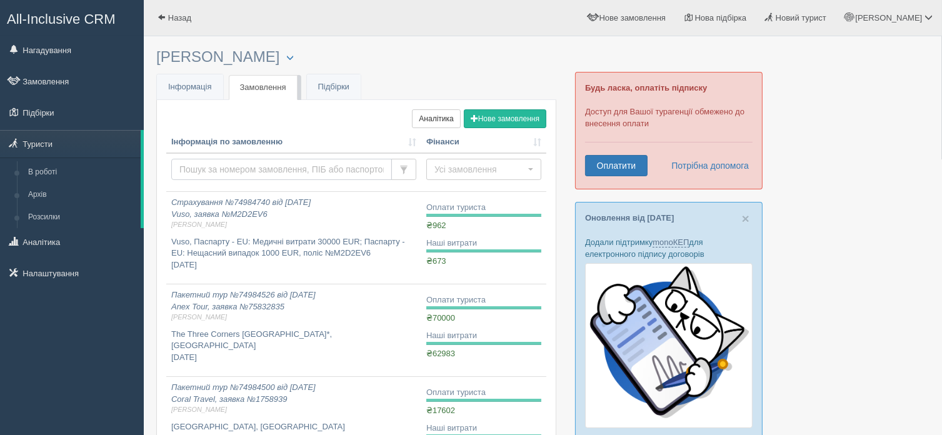
click at [235, 164] on input "text" at bounding box center [281, 169] width 221 height 21
click at [29, 143] on link "Туристи" at bounding box center [70, 144] width 141 height 28
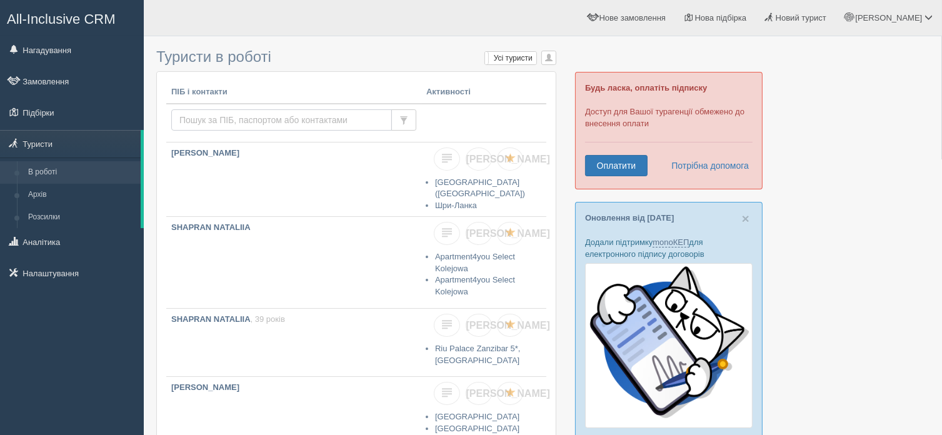
click at [268, 121] on input "text" at bounding box center [281, 119] width 221 height 21
type input "holov"
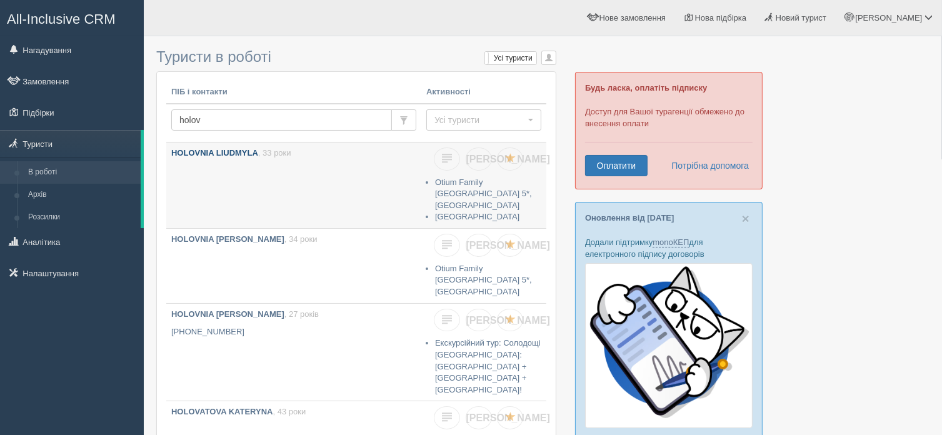
click at [267, 158] on p "HOLOVNIA LIUDMYLA , 33 роки" at bounding box center [293, 154] width 245 height 12
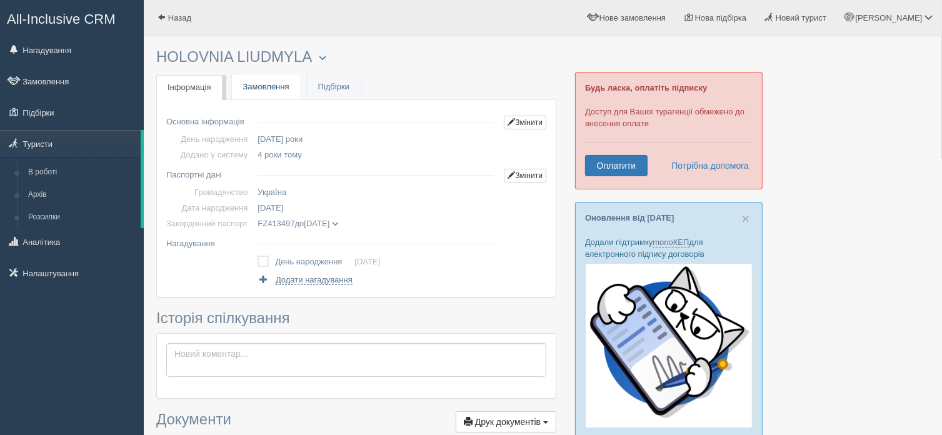
click at [265, 79] on link "Замовлення" at bounding box center [266, 87] width 69 height 26
